Goal: Transaction & Acquisition: Purchase product/service

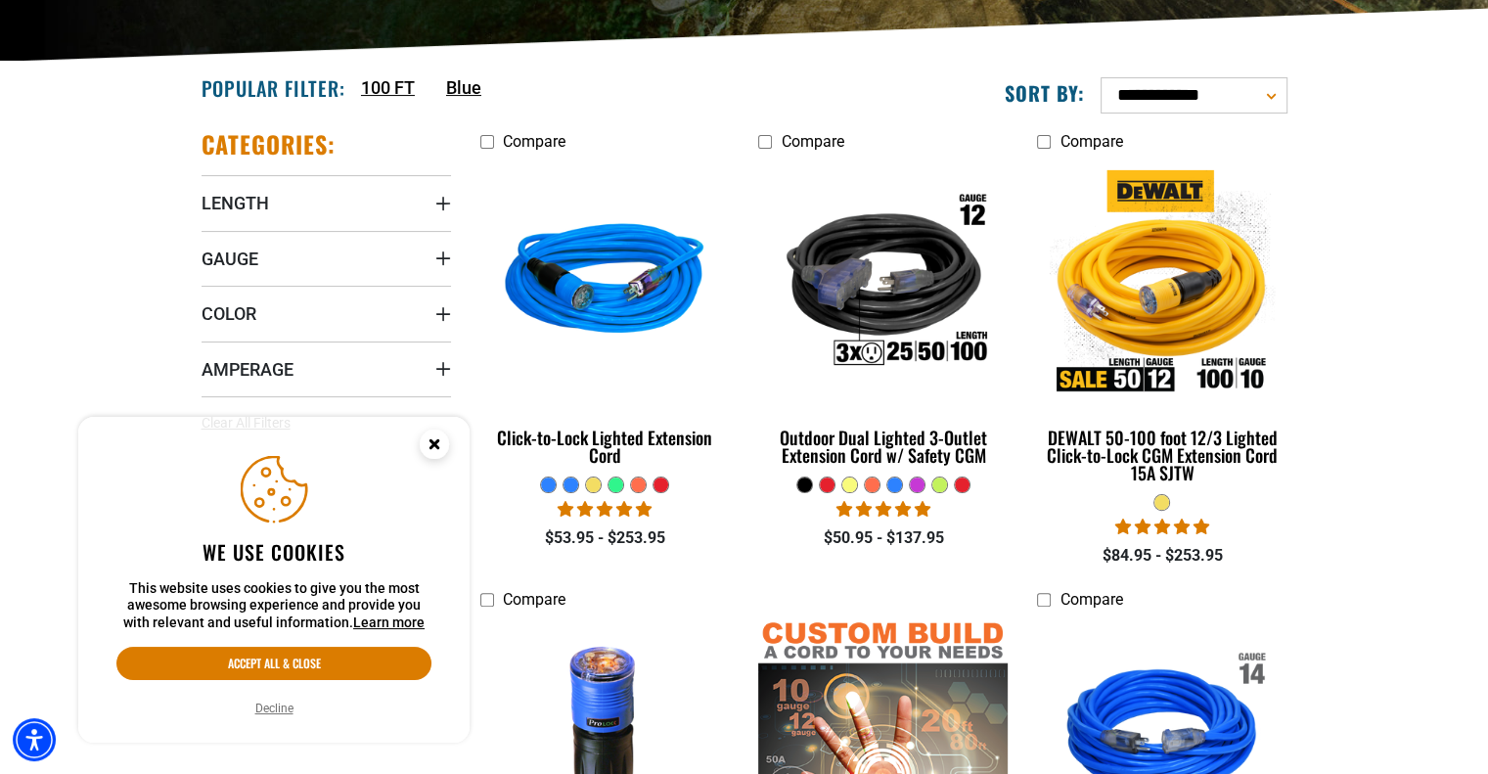
scroll to position [434, 0]
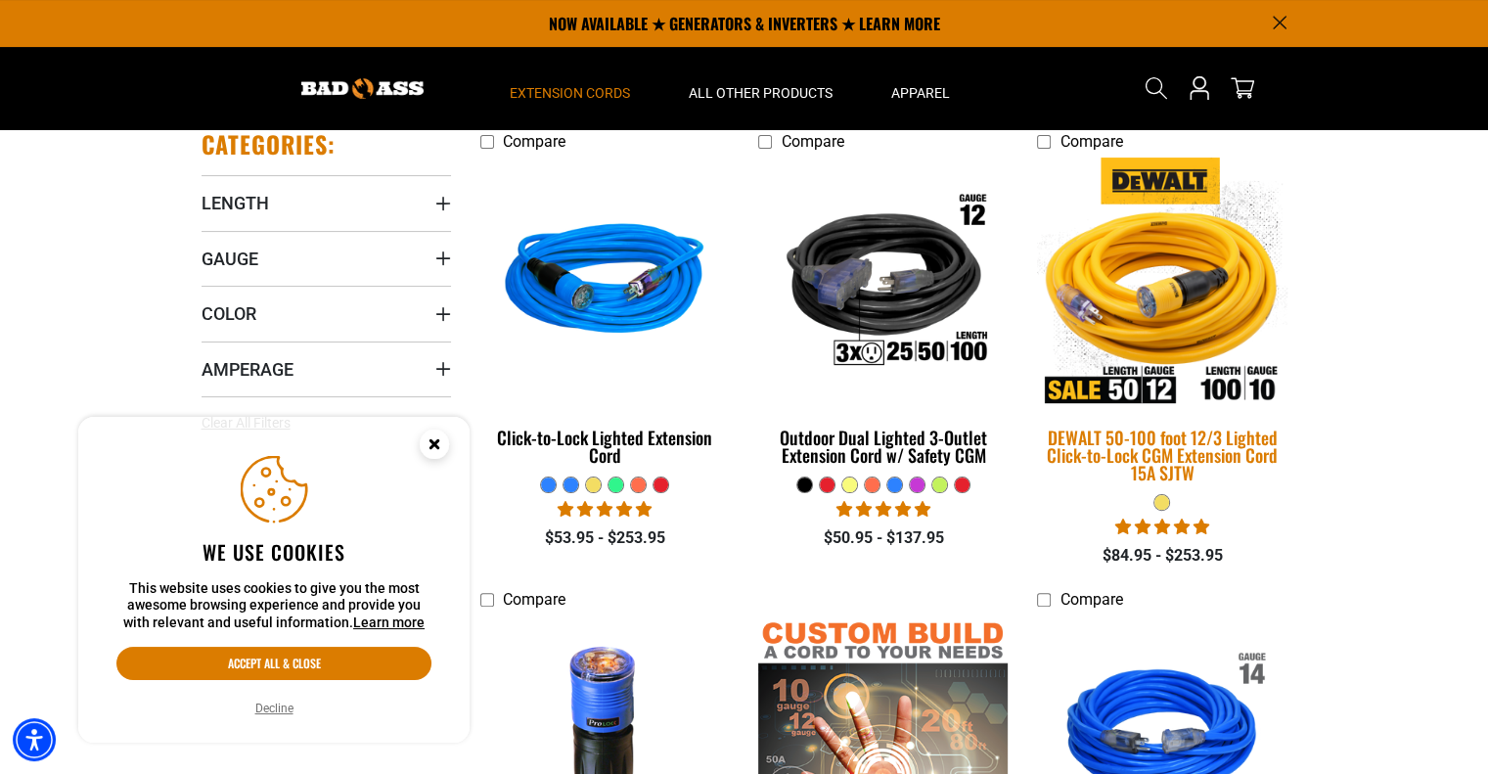
click at [1171, 442] on div "DEWALT 50-100 foot 12/3 Lighted Click-to-Lock CGM Extension Cord 15A SJTW" at bounding box center [1161, 454] width 249 height 53
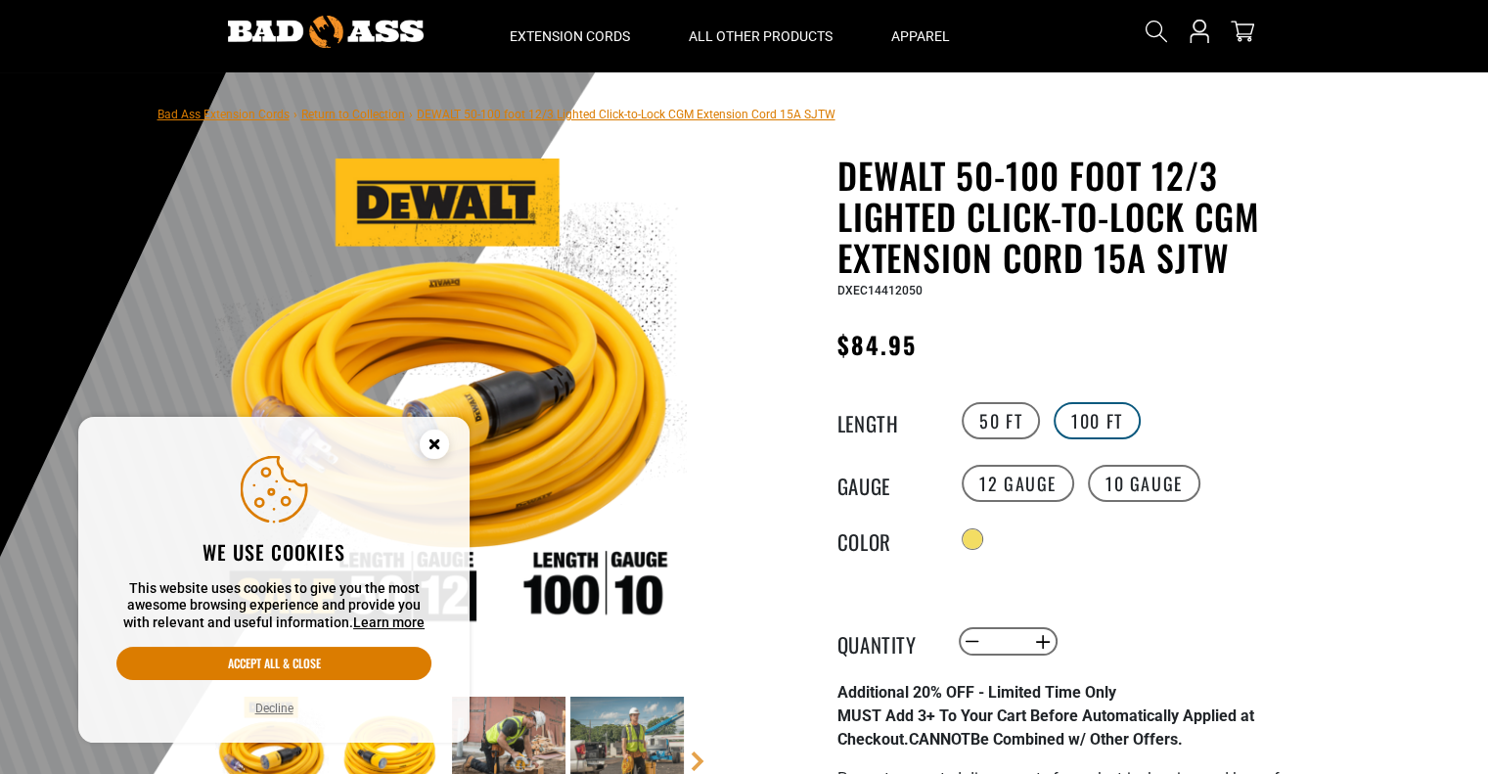
click at [1102, 425] on label "100 FT" at bounding box center [1096, 420] width 87 height 37
click at [1140, 492] on label "10 Gauge" at bounding box center [1144, 483] width 112 height 37
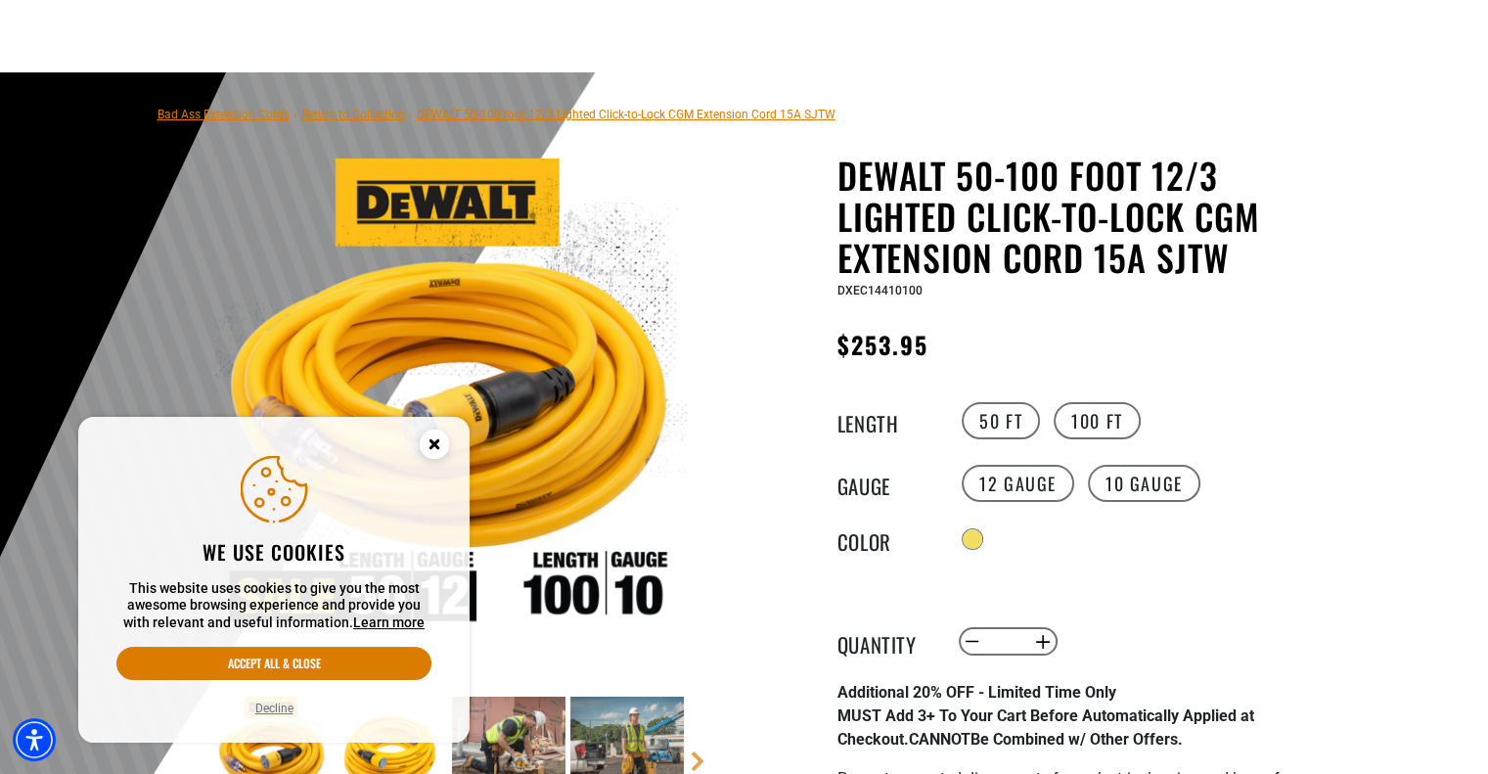
scroll to position [321, 0]
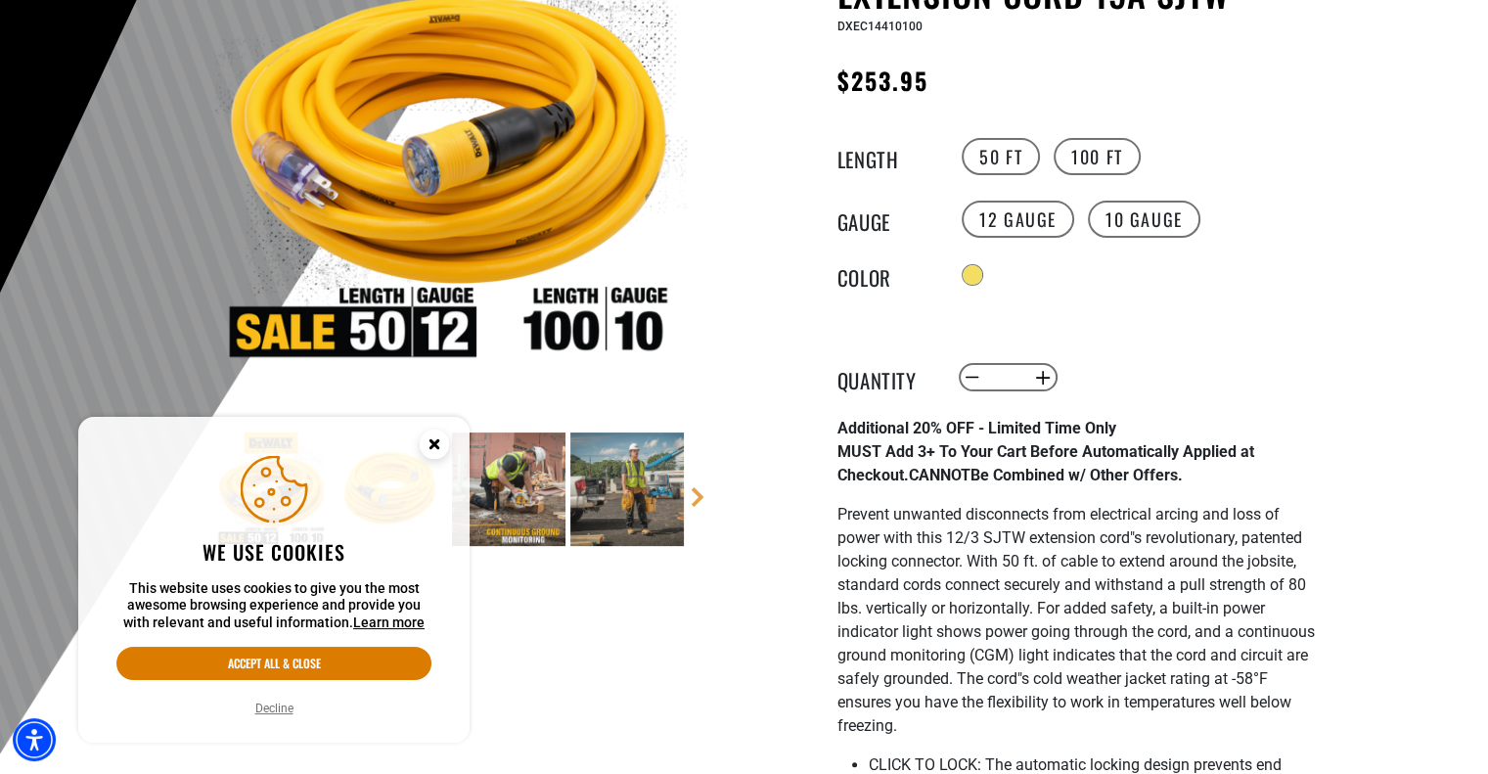
click at [443, 438] on circle "Close this option" at bounding box center [434, 443] width 29 height 29
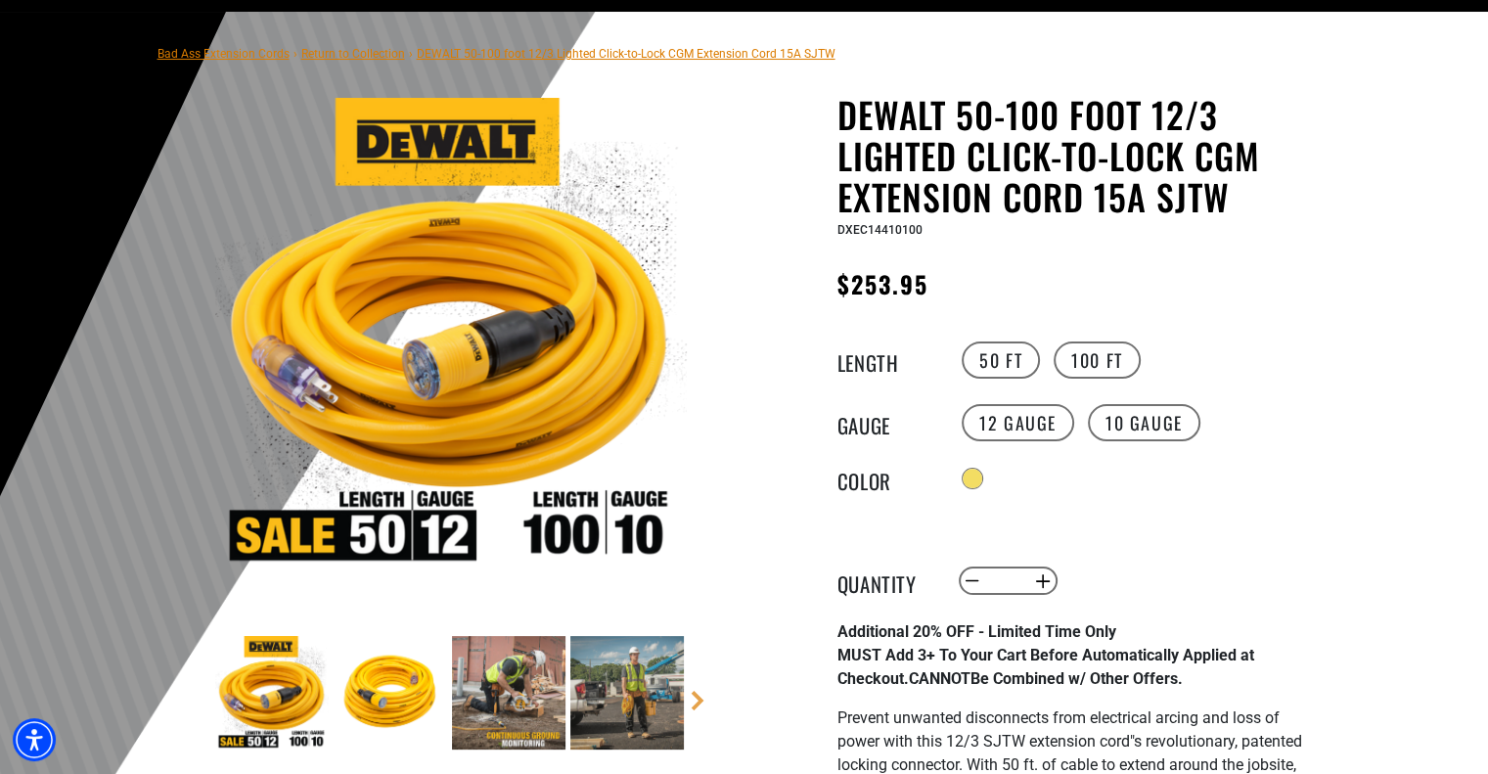
scroll to position [116, 0]
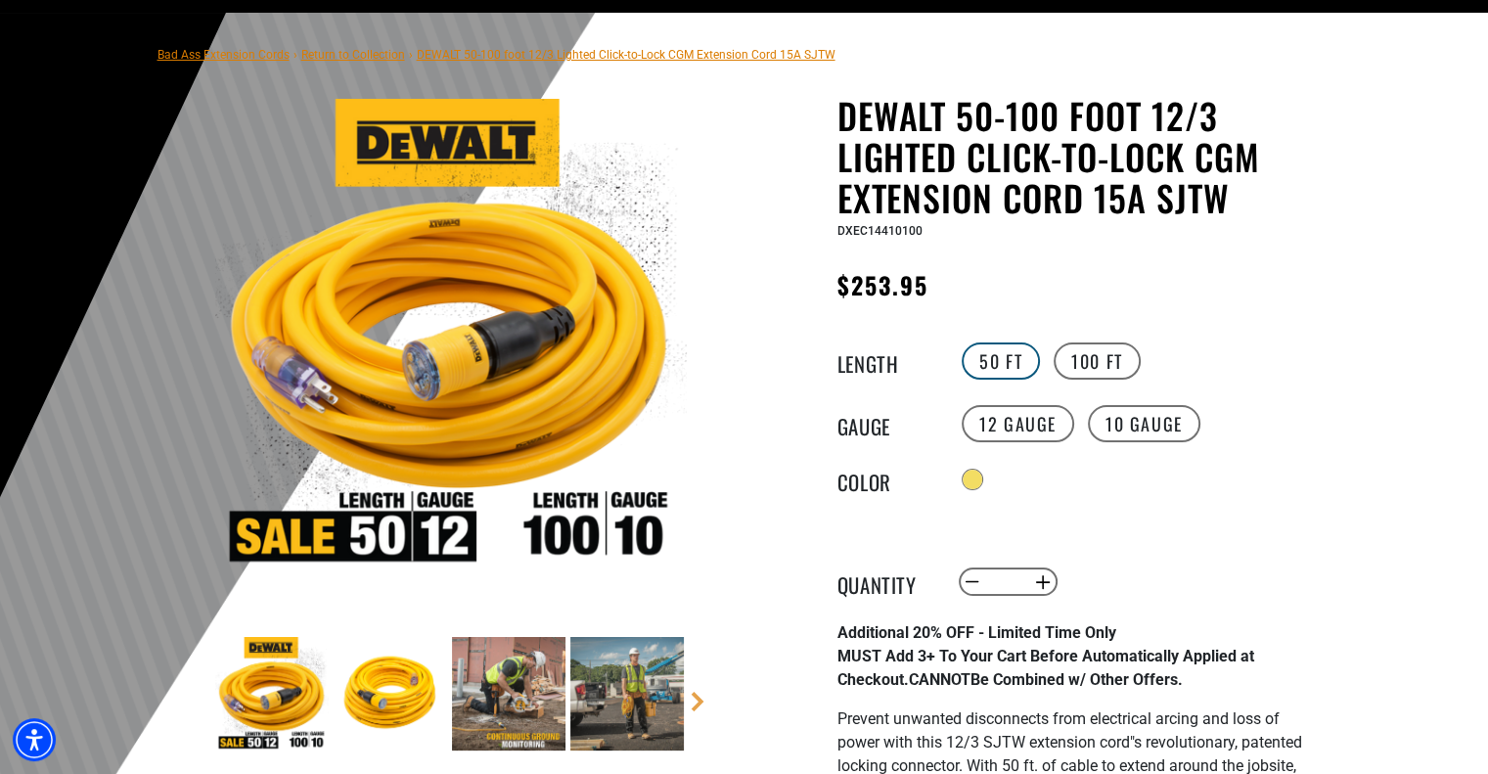
click at [990, 360] on label "50 FT" at bounding box center [1000, 360] width 78 height 37
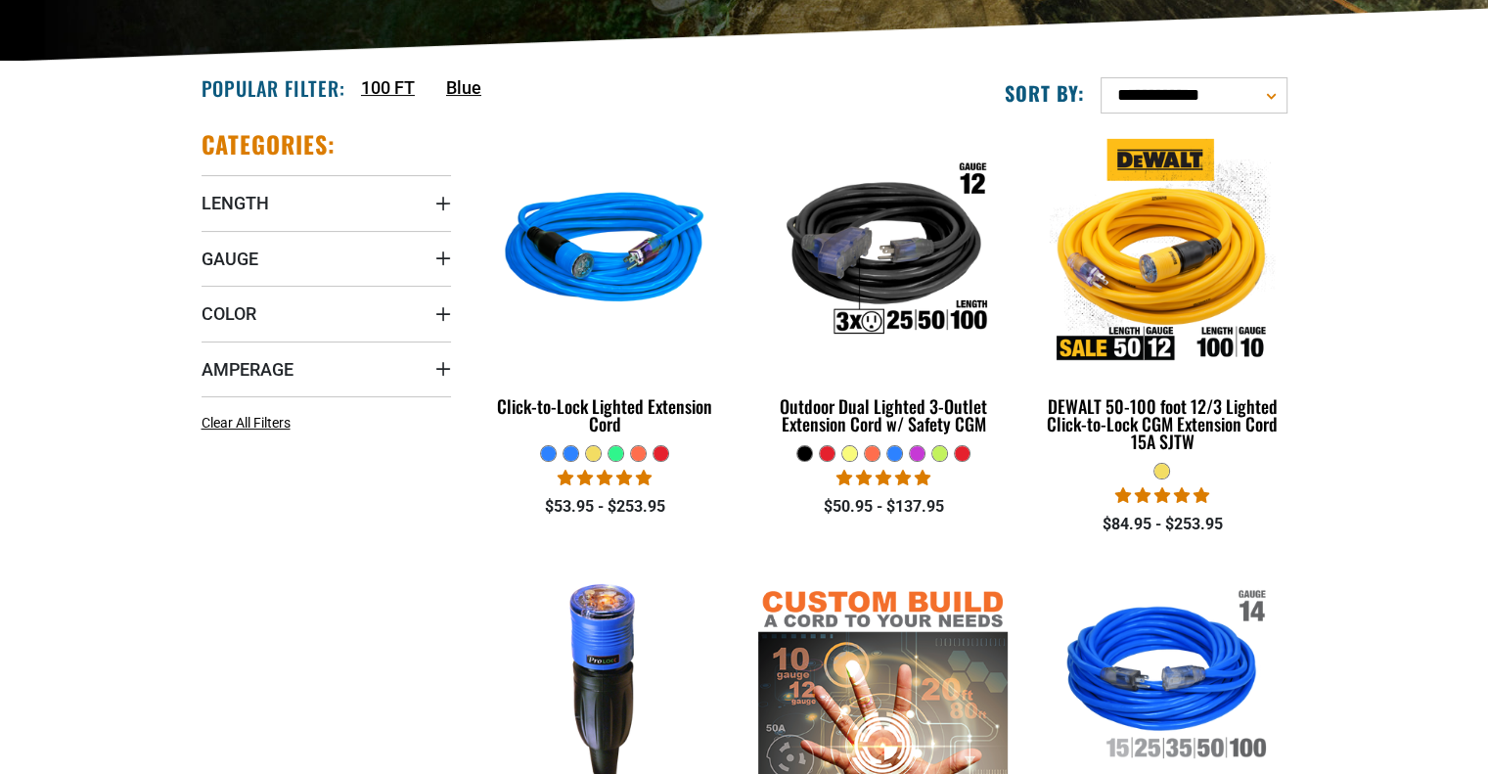
drag, startPoint x: 0, startPoint y: 0, endPoint x: 144, endPoint y: 555, distance: 572.9
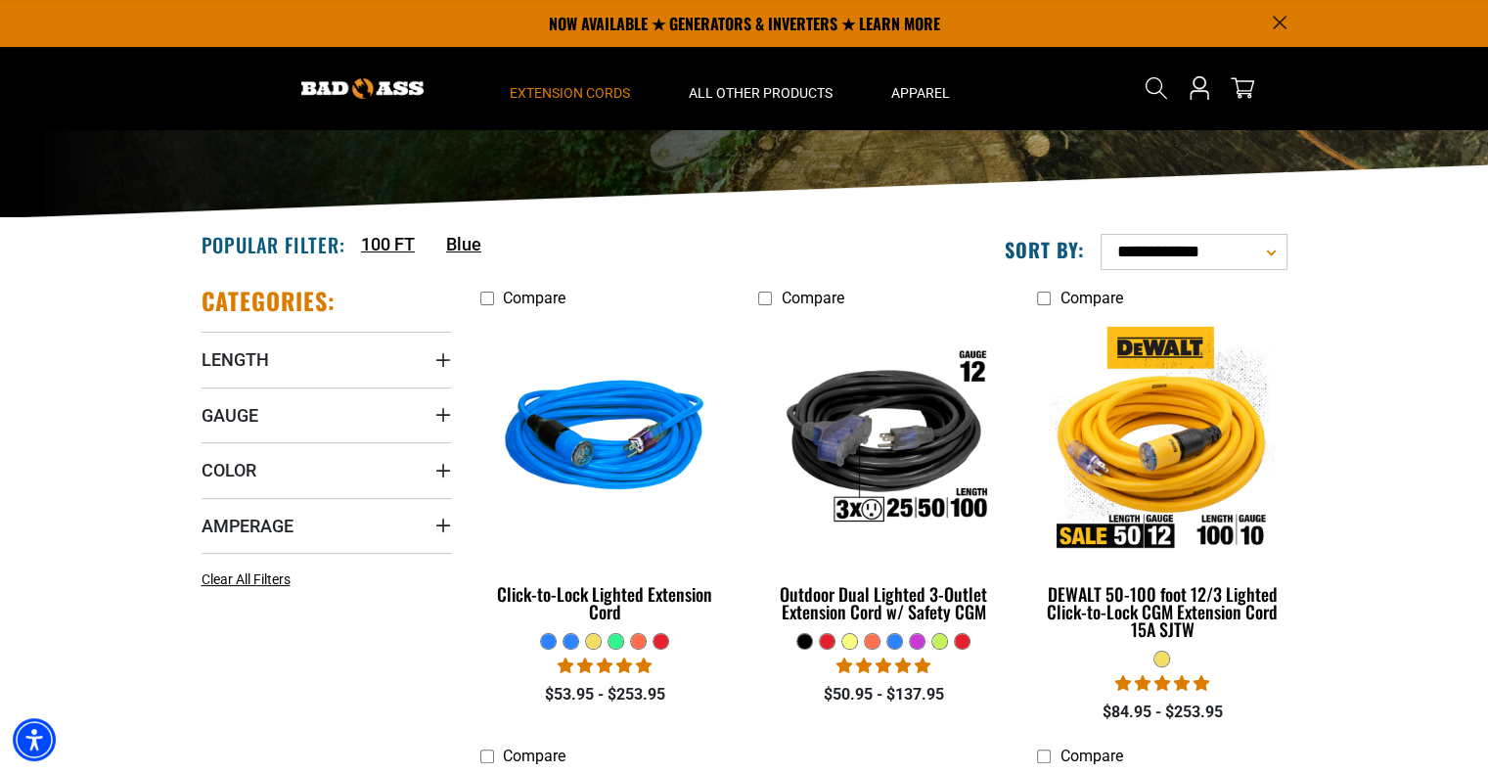
scroll to position [274, 0]
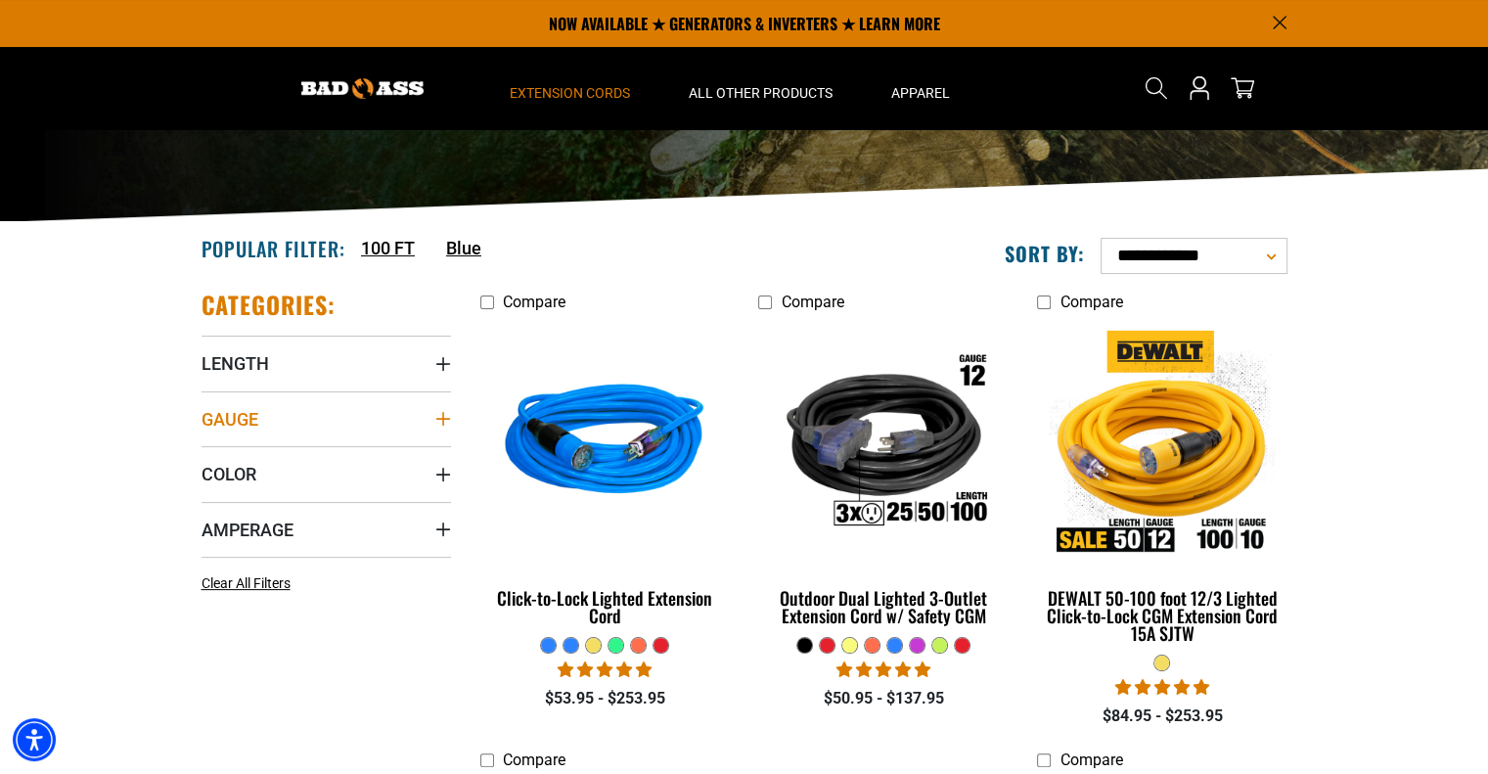
click at [389, 414] on summary "Gauge" at bounding box center [325, 418] width 249 height 55
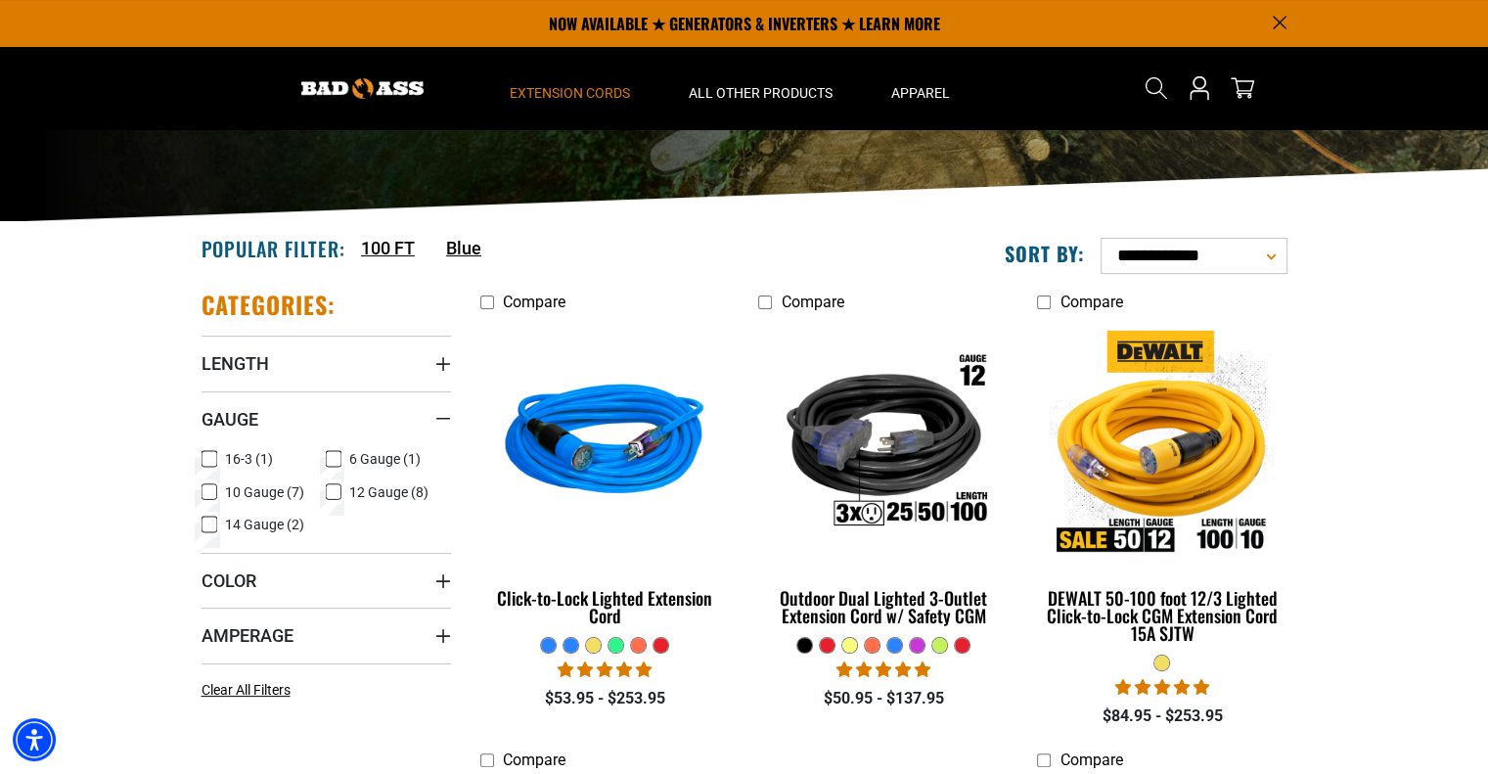
click at [204, 492] on icon at bounding box center [209, 491] width 16 height 25
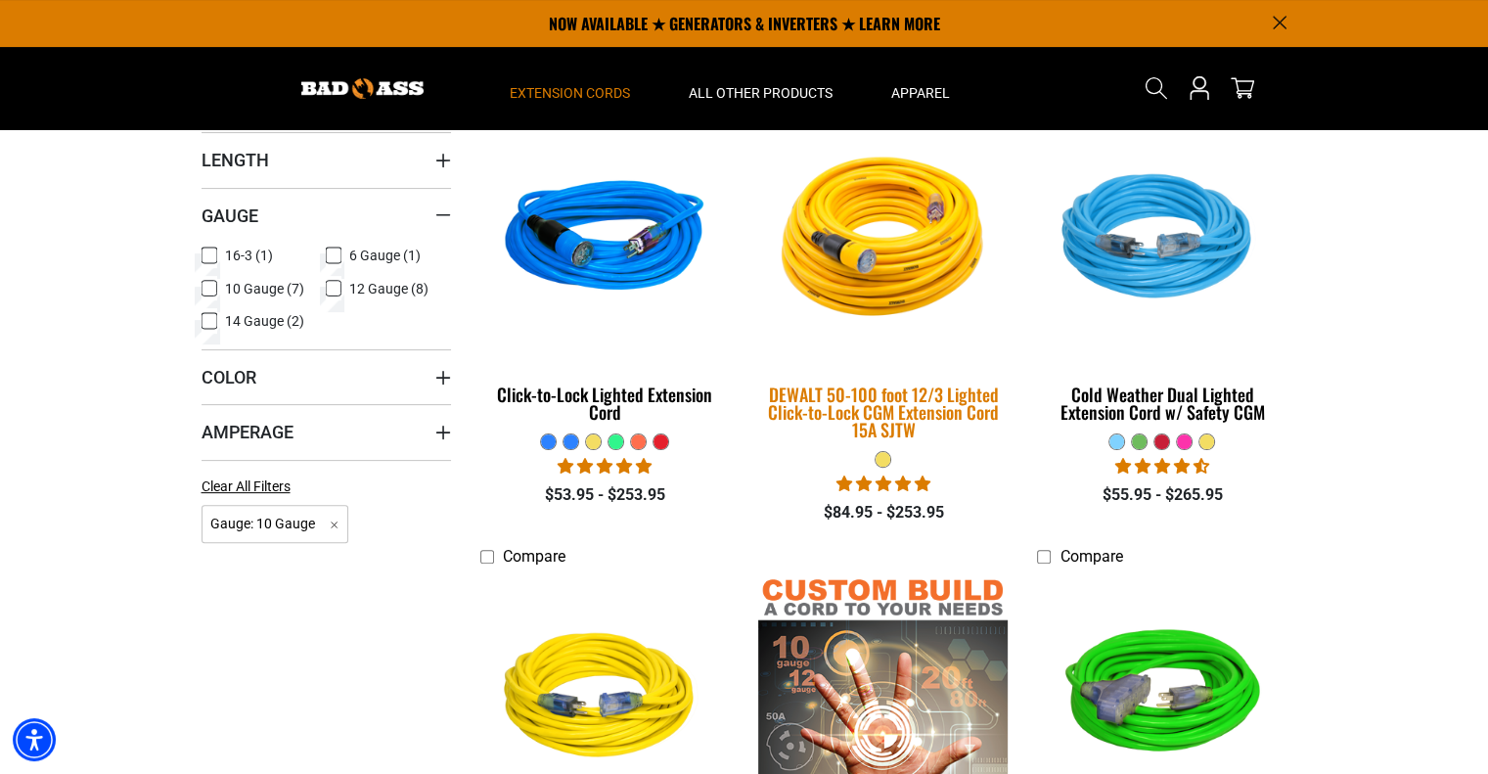
scroll to position [475, 0]
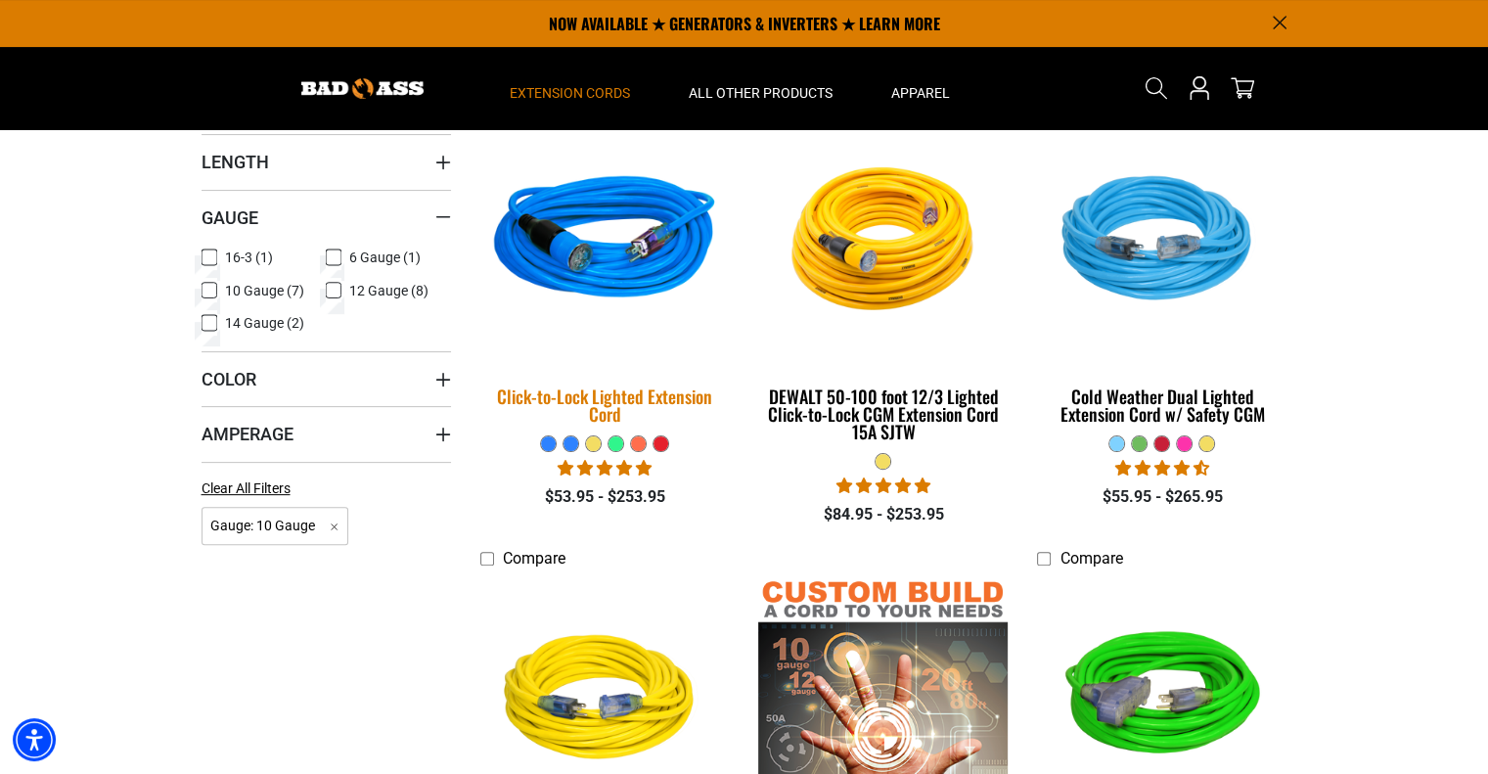
click at [646, 399] on div "Click-to-Lock Lighted Extension Cord" at bounding box center [604, 404] width 249 height 35
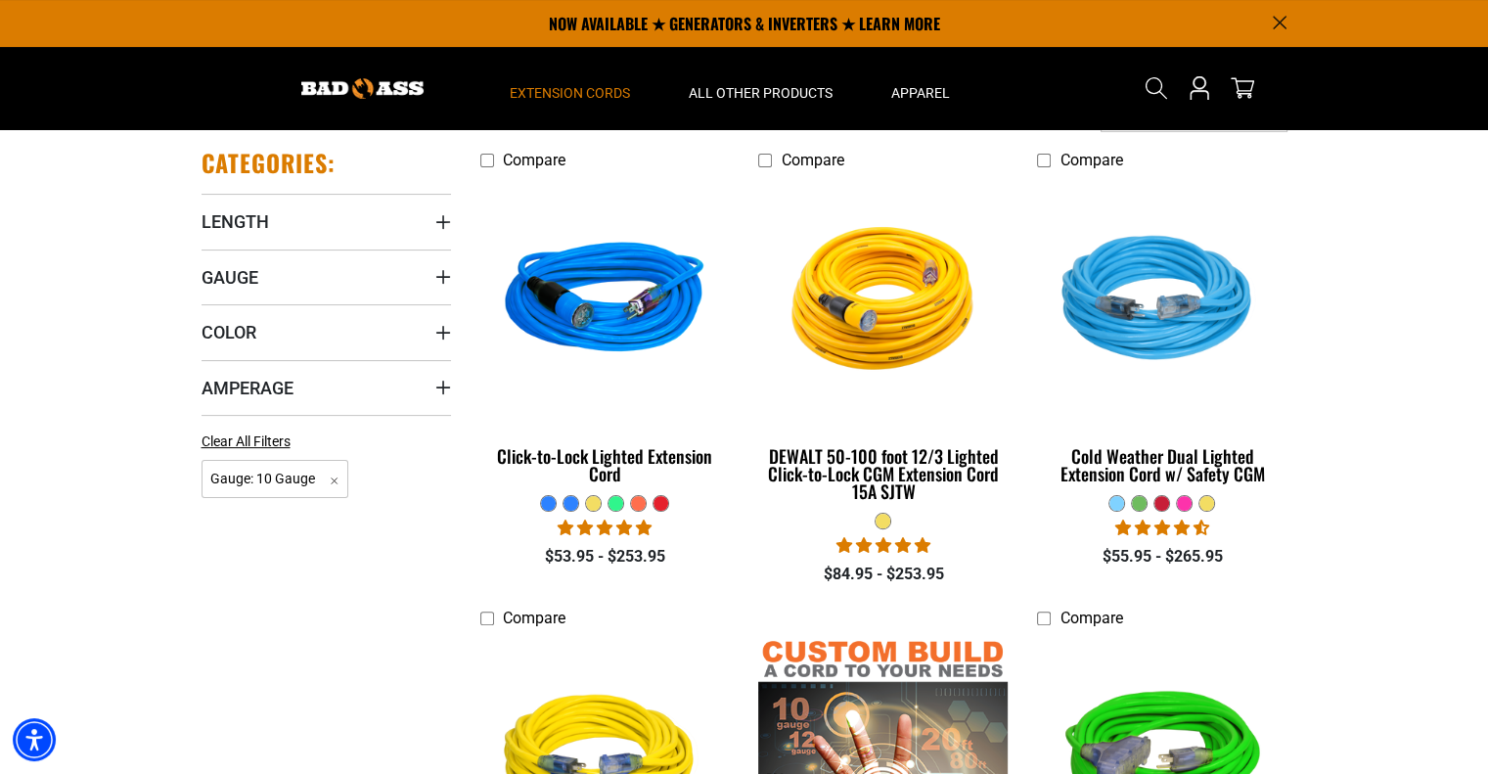
scroll to position [417, 0]
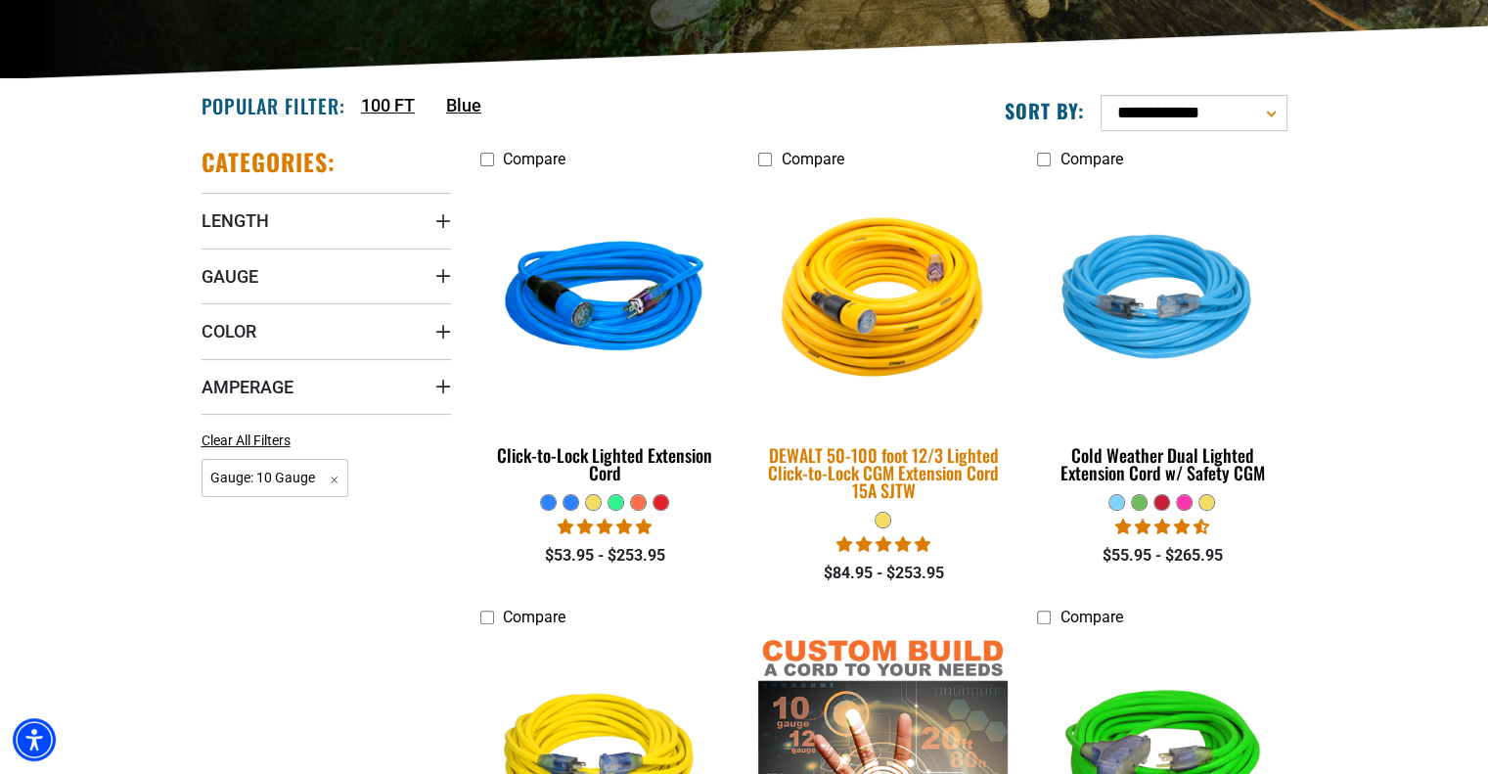
click at [874, 477] on div "DEWALT 50-100 foot 12/3 Lighted Click-to-Lock CGM Extension Cord 15A SJTW" at bounding box center [882, 472] width 249 height 53
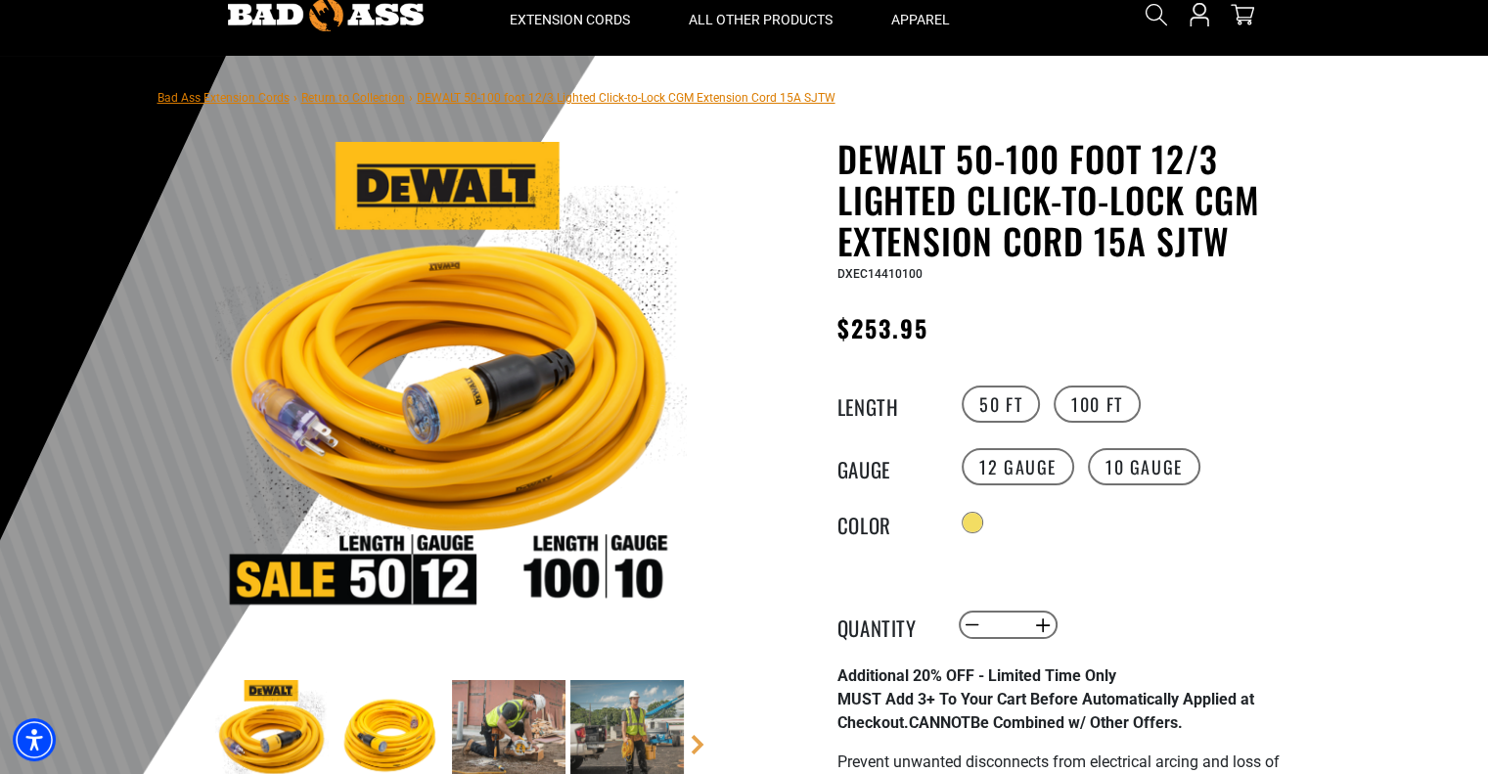
scroll to position [82, 0]
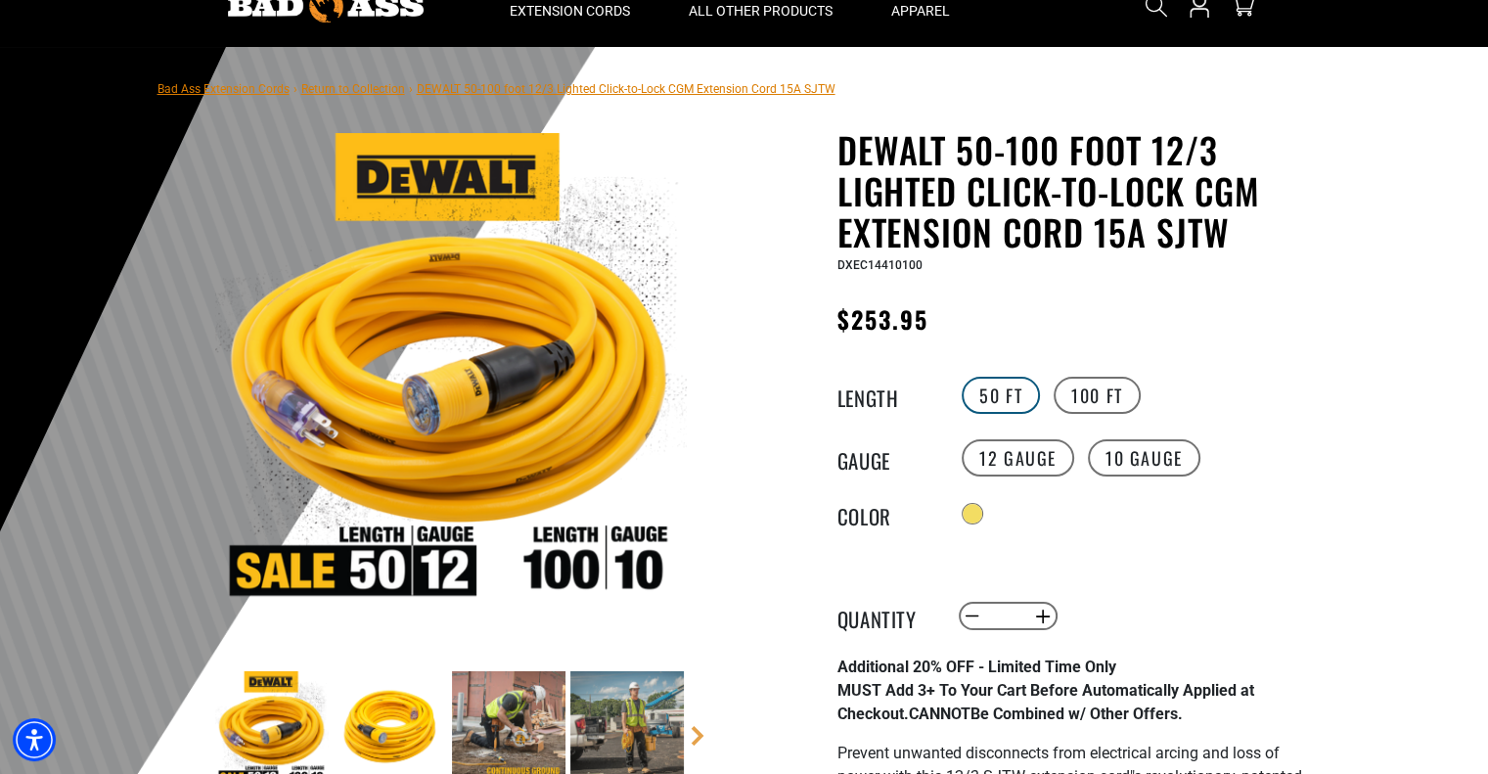
click at [995, 397] on label "50 FT" at bounding box center [1000, 395] width 78 height 37
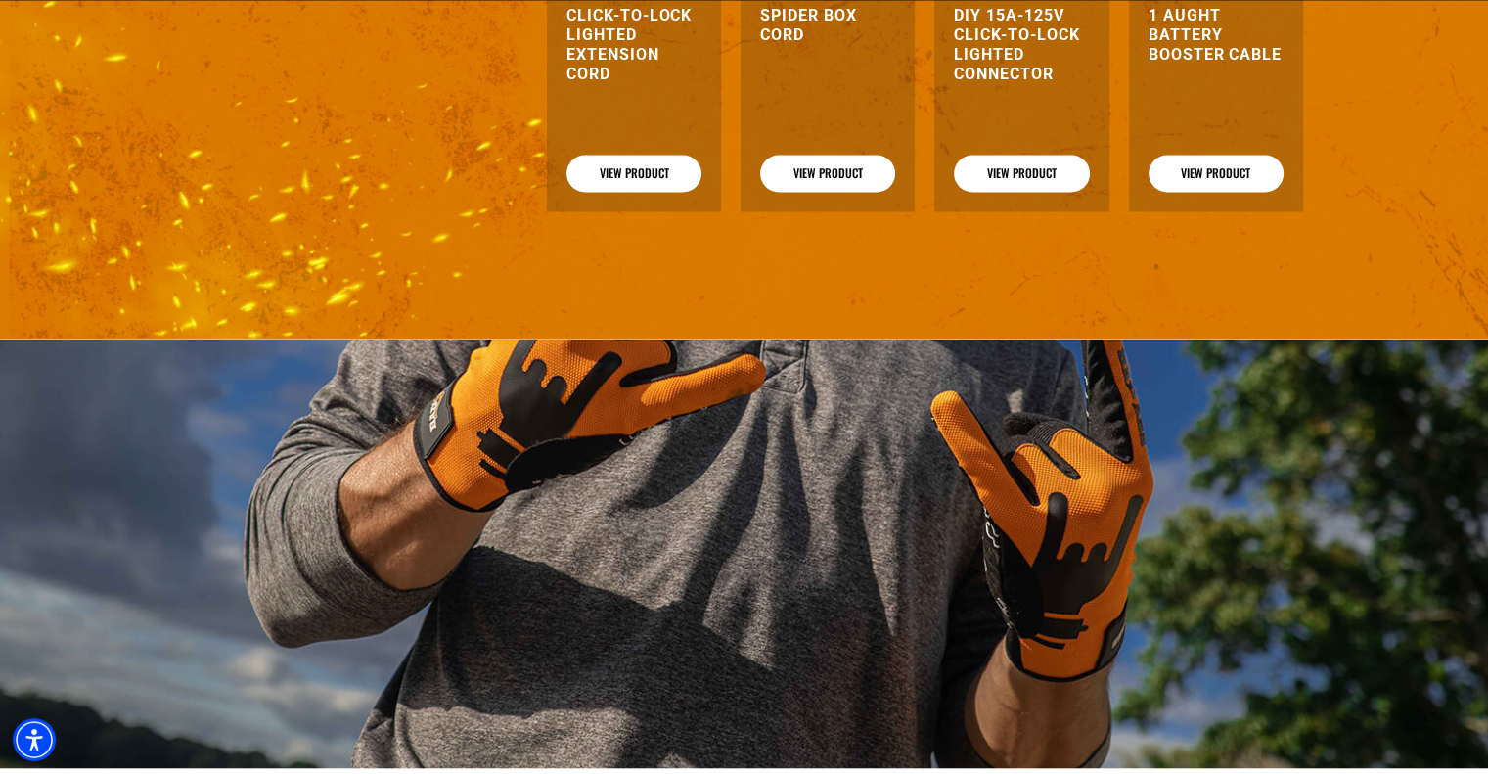
scroll to position [3474, 0]
